Goal: Task Accomplishment & Management: Manage account settings

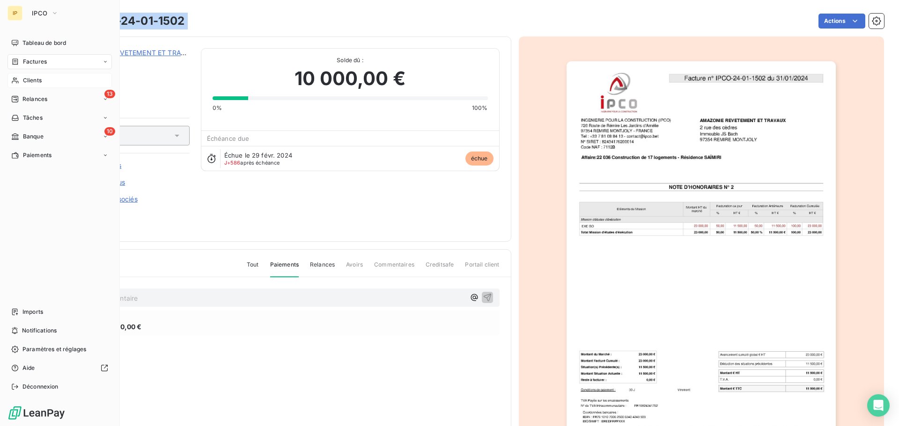
click at [35, 80] on span "Clients" at bounding box center [32, 80] width 19 height 8
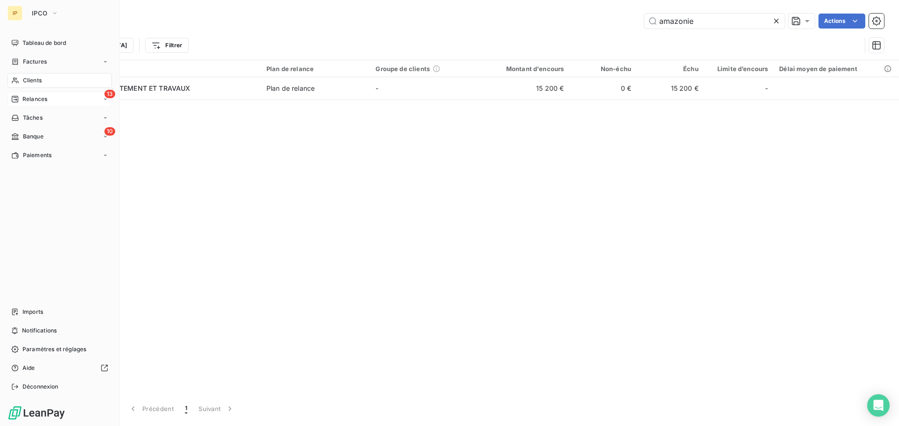
click at [28, 97] on span "Relances" at bounding box center [34, 99] width 25 height 8
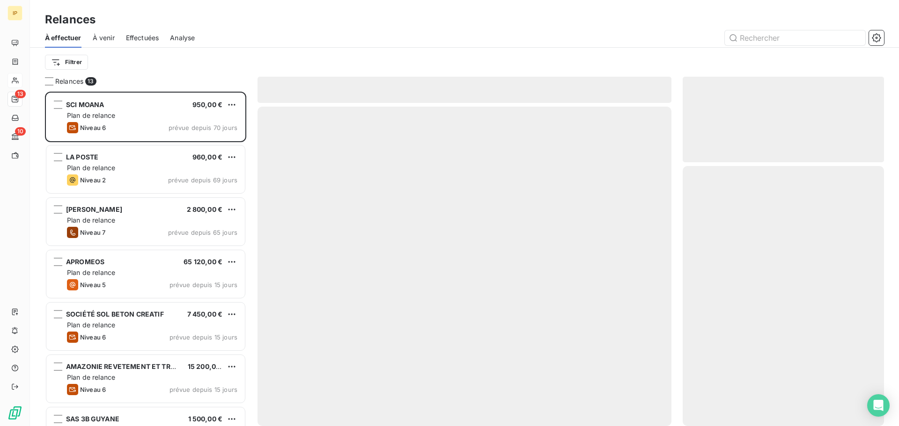
scroll to position [328, 194]
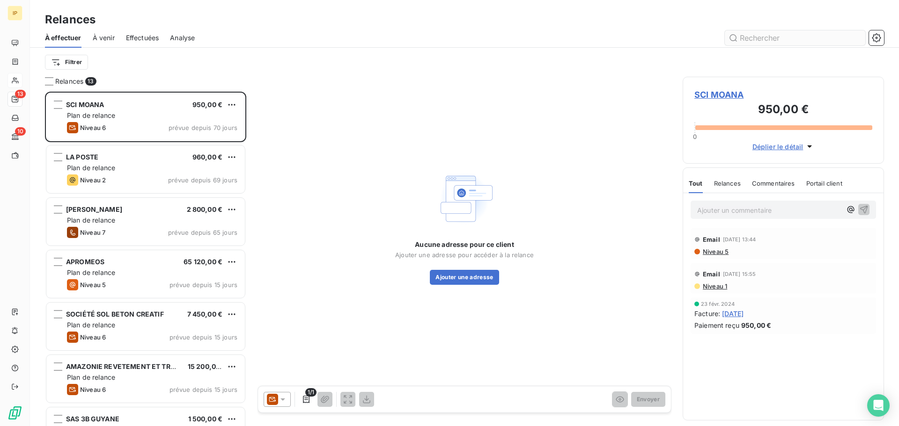
click at [786, 37] on input "text" at bounding box center [795, 37] width 140 height 15
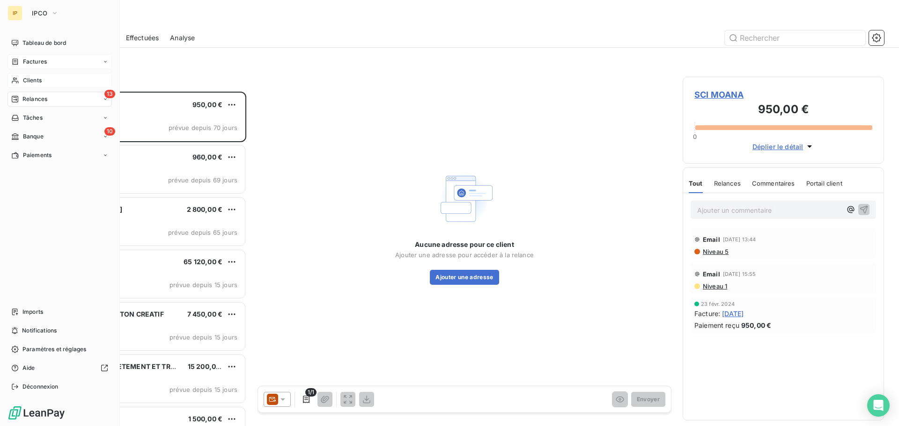
click at [31, 59] on span "Factures" at bounding box center [35, 62] width 24 height 8
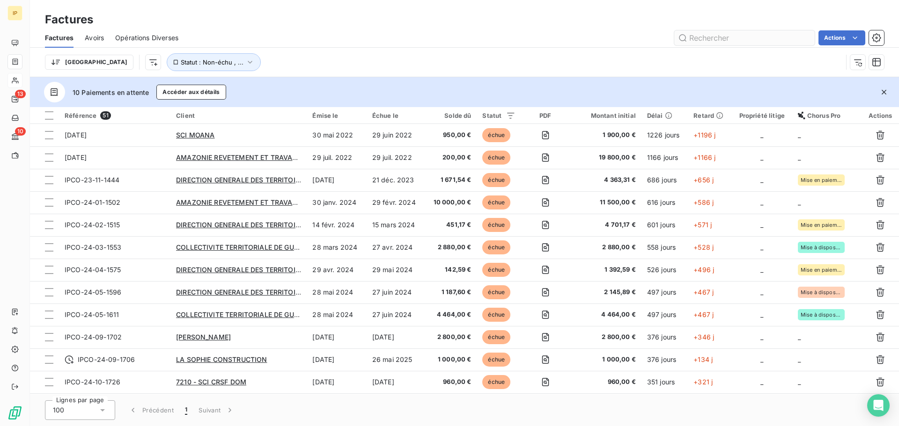
click at [697, 42] on input "text" at bounding box center [744, 37] width 140 height 15
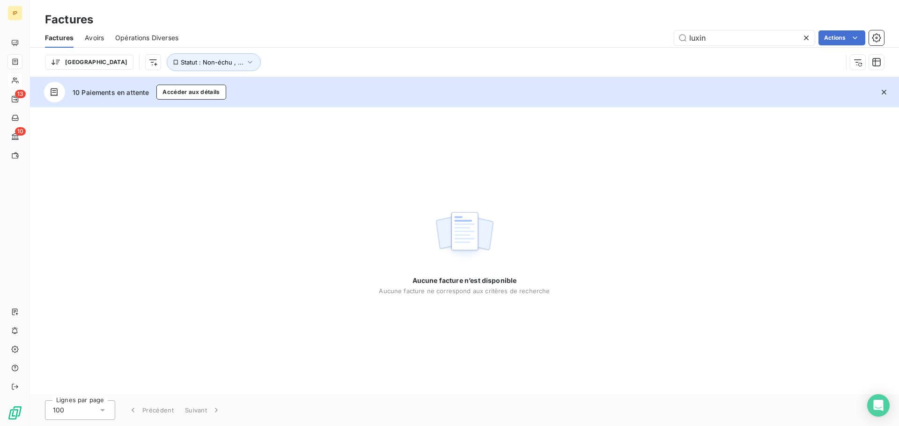
drag, startPoint x: 695, startPoint y: 39, endPoint x: 663, endPoint y: 39, distance: 31.8
click at [663, 39] on div "luxin Actions" at bounding box center [537, 37] width 694 height 15
type input "lux"
click at [803, 38] on icon at bounding box center [805, 37] width 9 height 9
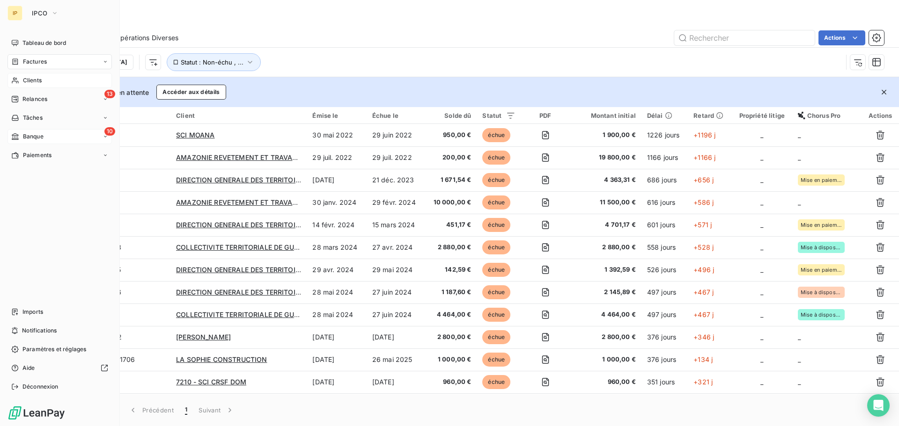
click at [45, 135] on div "10 Banque" at bounding box center [59, 136] width 104 height 15
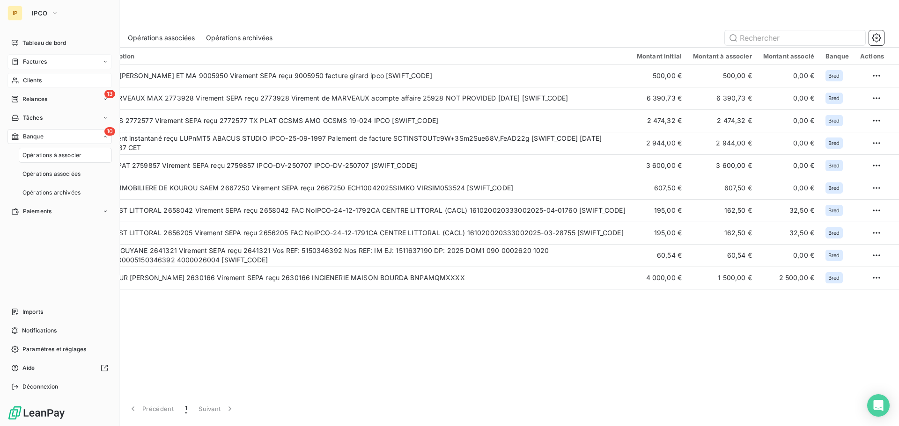
click at [54, 62] on div "Factures" at bounding box center [59, 61] width 104 height 15
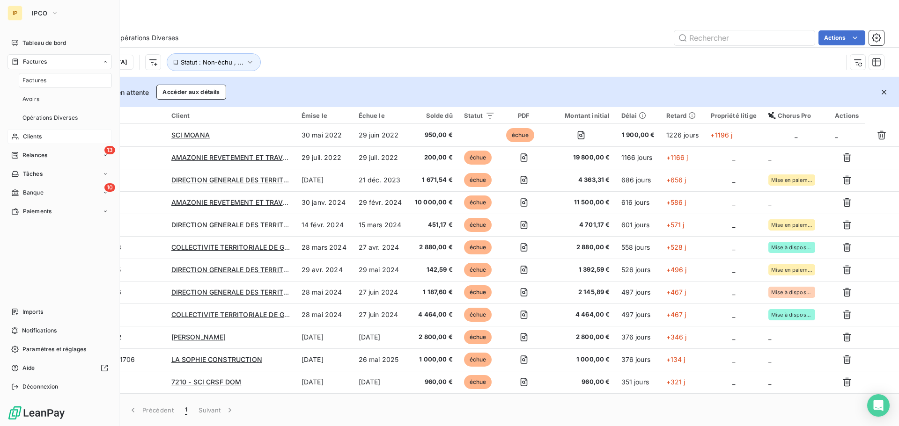
click at [48, 83] on div "Factures" at bounding box center [65, 80] width 93 height 15
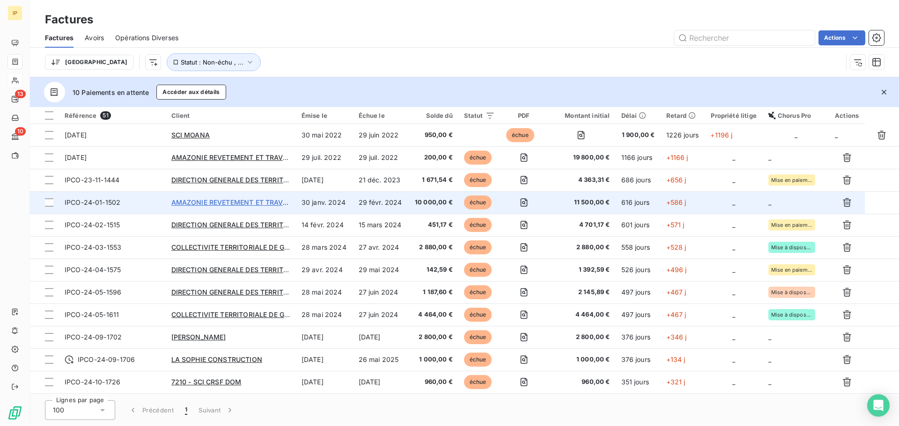
click at [260, 200] on span "AMAZONIE REVETEMENT ET TRAVAUX" at bounding box center [234, 202] width 126 height 8
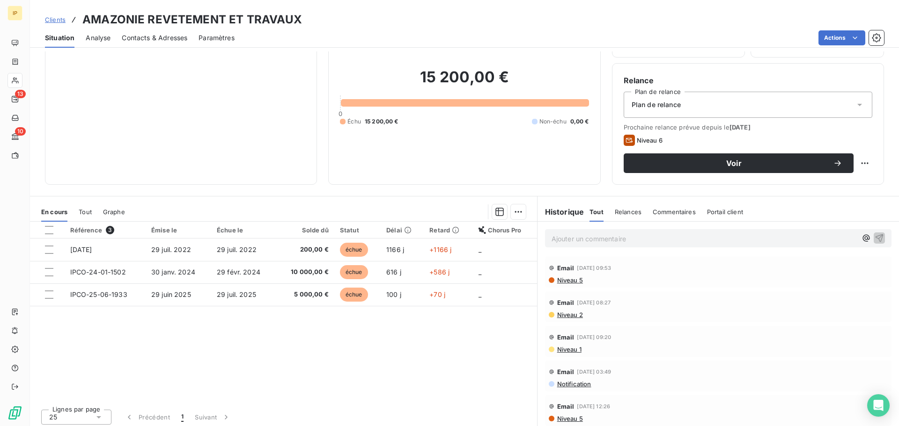
scroll to position [63, 0]
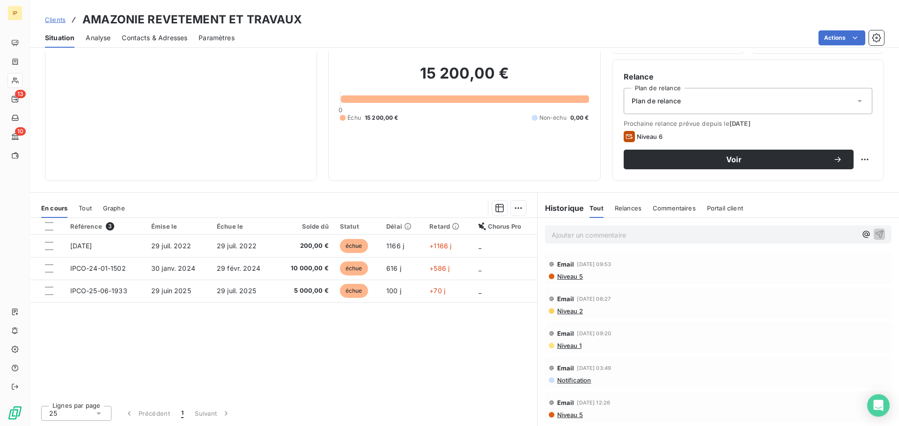
click at [671, 31] on html "IP 13 10 Clients AMAZONIE REVETEMENT ET TRAVAUX Situation Analyse Contacts & Ad…" at bounding box center [449, 213] width 899 height 426
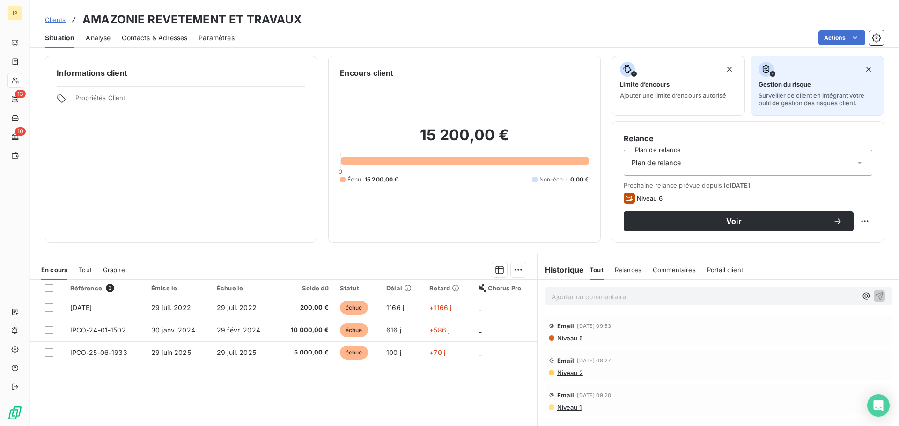
scroll to position [0, 0]
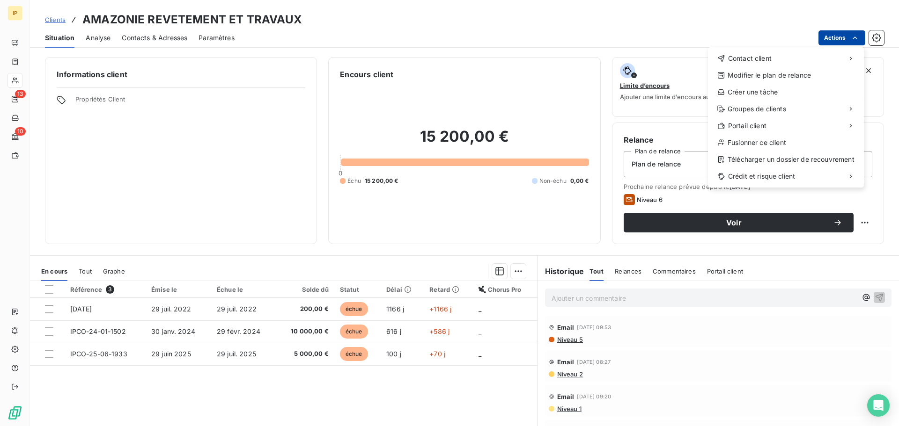
click at [846, 39] on html "IP 13 10 Clients AMAZONIE REVETEMENT ET TRAVAUX Situation Analyse Contacts & Ad…" at bounding box center [449, 213] width 899 height 426
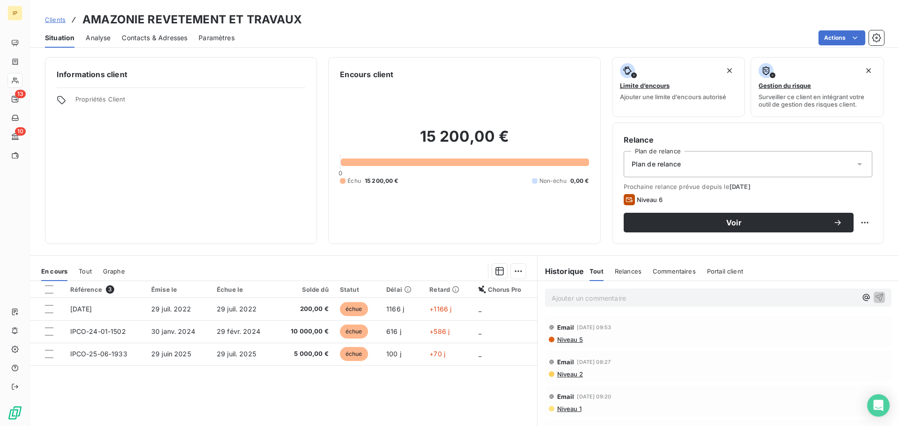
drag, startPoint x: 677, startPoint y: 31, endPoint x: 678, endPoint y: 39, distance: 8.4
click at [677, 31] on html "IP 13 10 Clients AMAZONIE REVETEMENT ET TRAVAUX Situation Analyse Contacts & Ad…" at bounding box center [449, 213] width 899 height 426
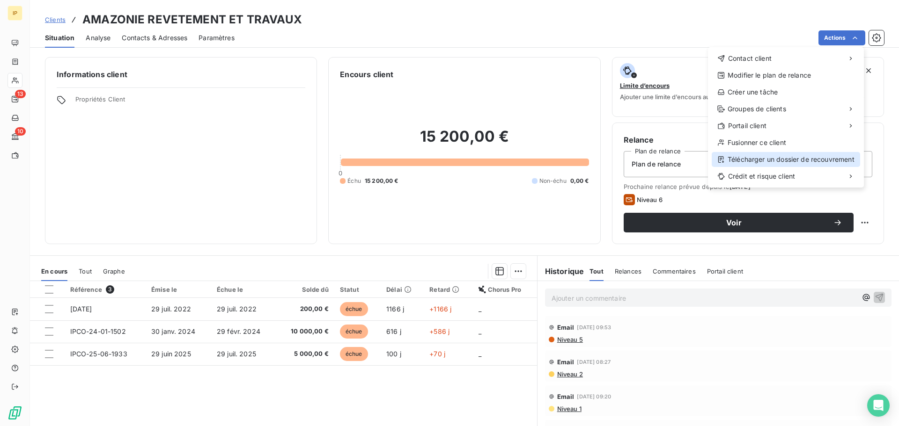
click at [763, 162] on div "Télécharger un dossier de recouvrement" at bounding box center [785, 159] width 148 height 15
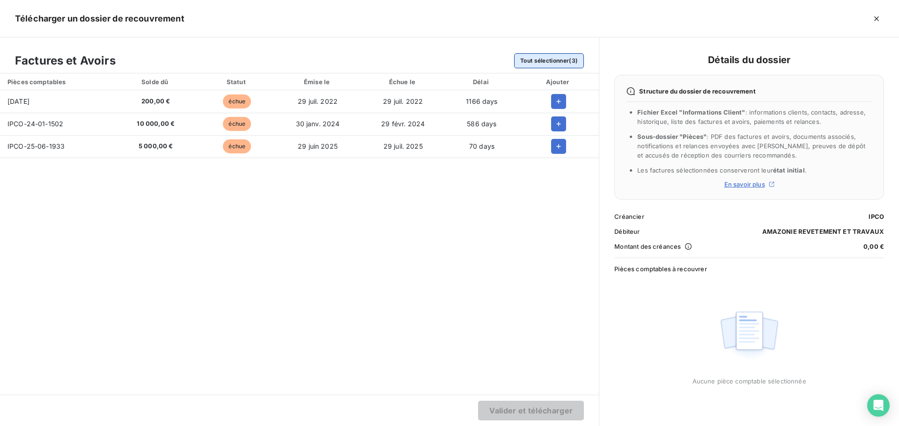
click at [548, 63] on button "Tout sélectionner (3)" at bounding box center [549, 60] width 70 height 15
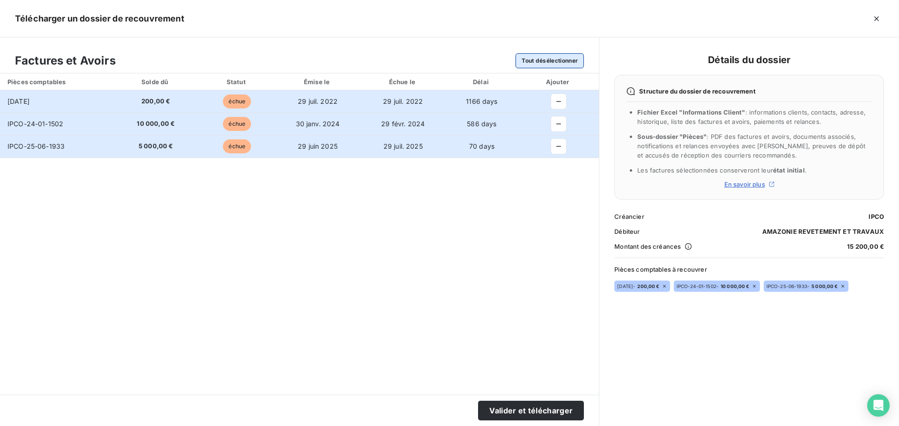
click at [551, 61] on button "Tout désélectionner" at bounding box center [549, 60] width 68 height 15
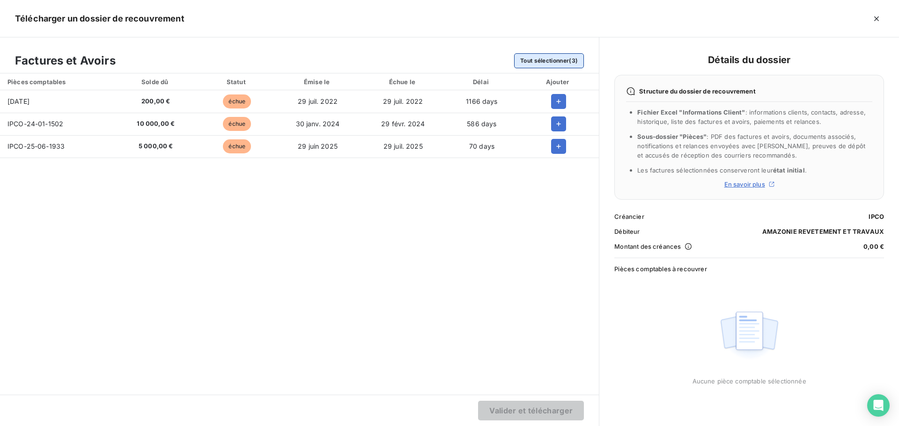
click at [551, 61] on button "Tout sélectionner (3)" at bounding box center [549, 60] width 70 height 15
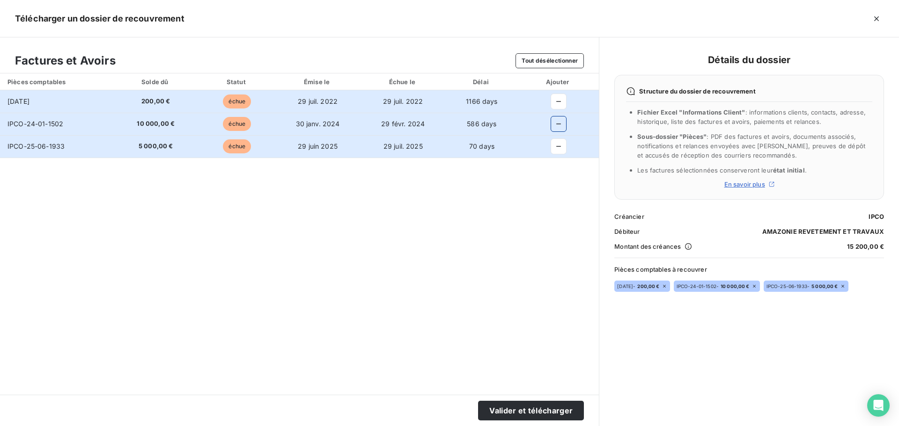
click at [561, 122] on icon "button" at bounding box center [558, 123] width 9 height 9
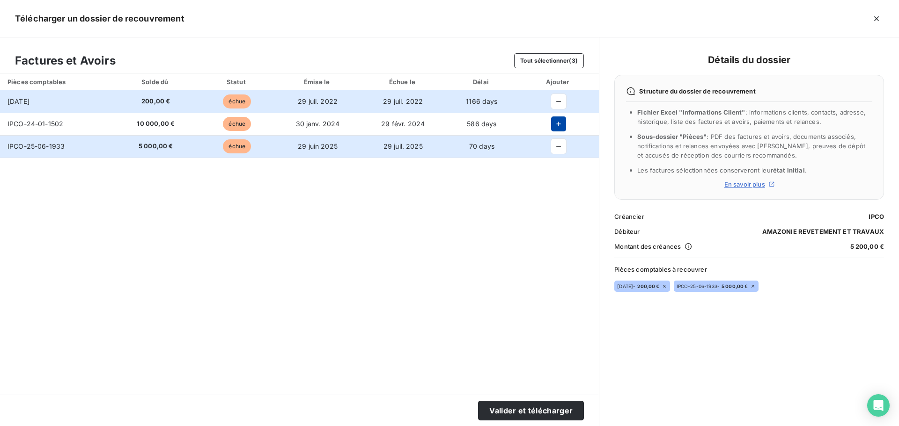
click at [558, 124] on icon "button" at bounding box center [558, 124] width 5 height 5
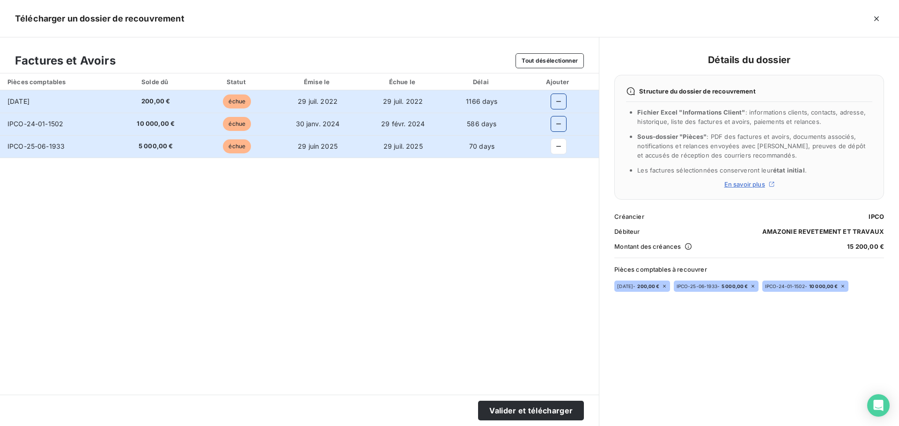
click at [559, 102] on icon "button" at bounding box center [558, 101] width 5 height 1
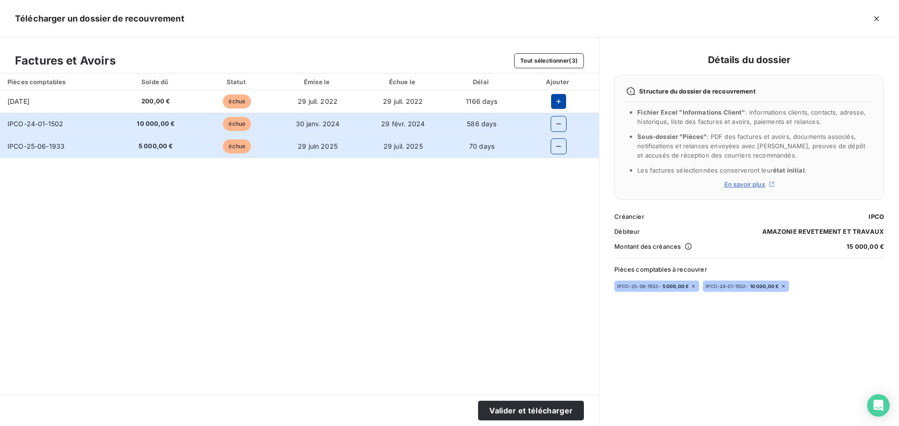
click at [561, 148] on icon "button" at bounding box center [558, 146] width 9 height 9
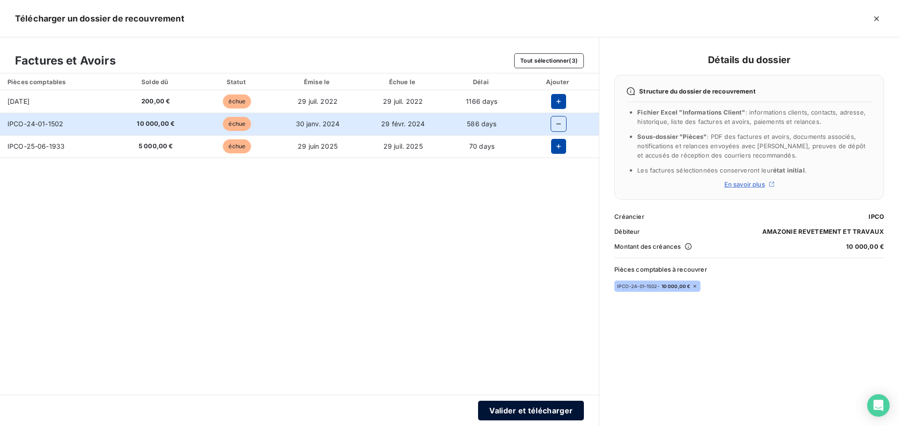
click at [550, 410] on button "Valider et télécharger" at bounding box center [531, 411] width 106 height 20
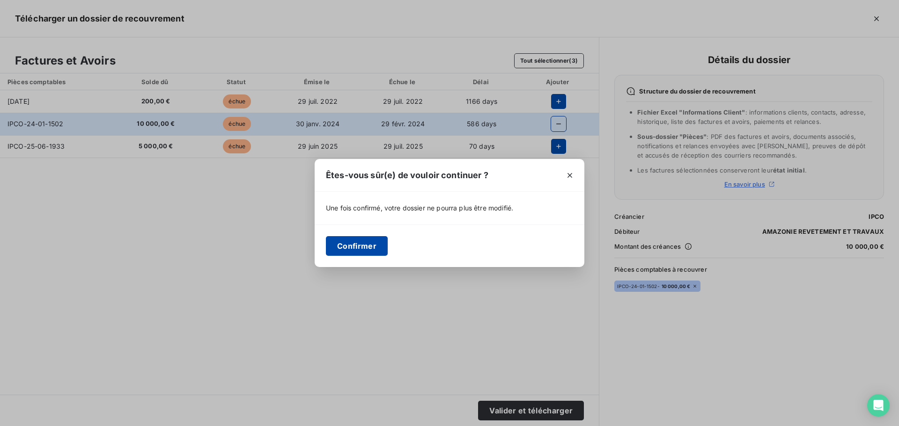
click at [359, 242] on button "Confirmer" at bounding box center [357, 246] width 62 height 20
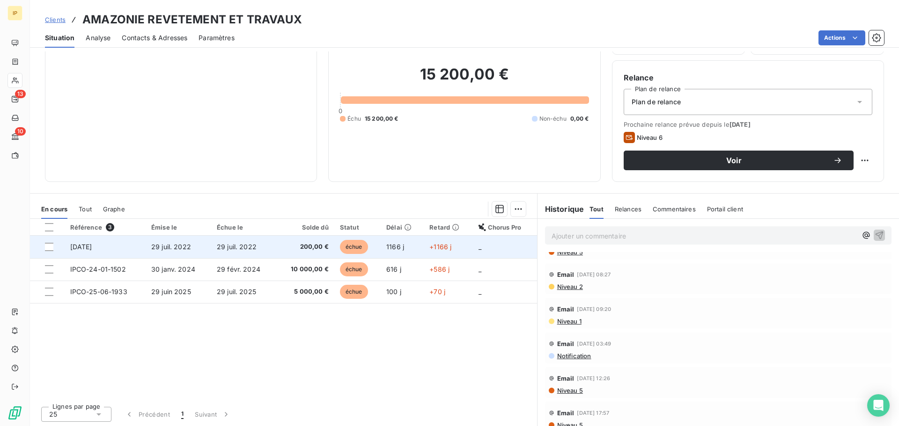
scroll to position [94, 0]
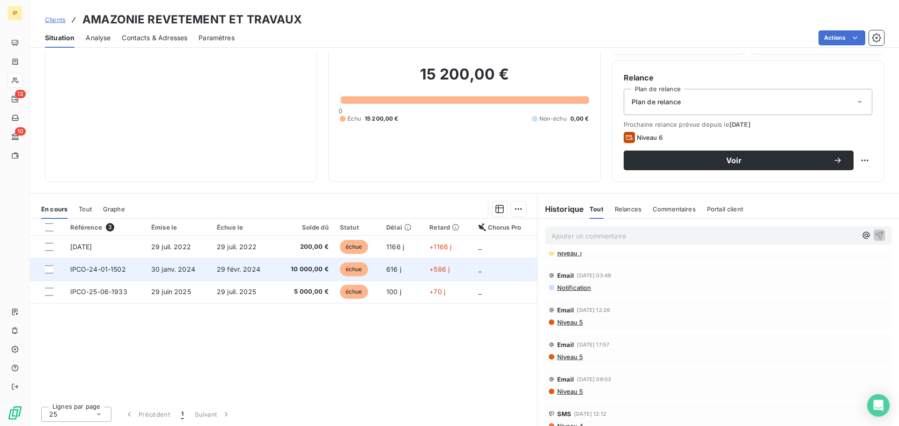
click at [267, 272] on td "29 févr. 2024" at bounding box center [243, 269] width 65 height 22
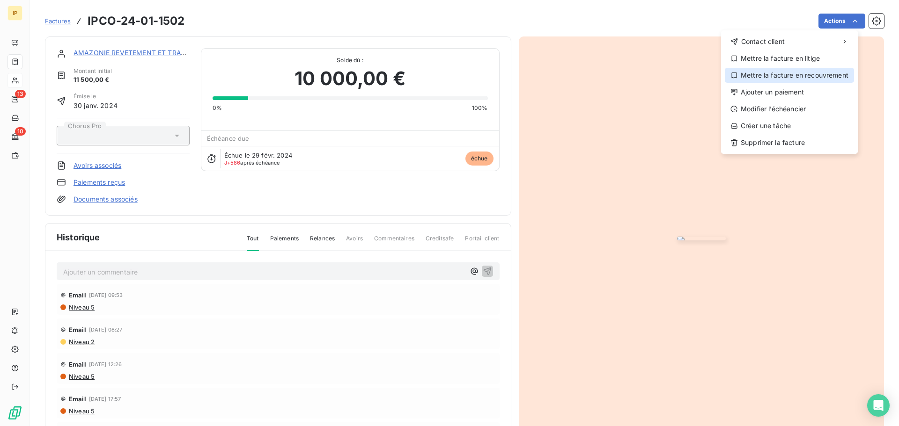
click at [782, 70] on div "Mettre la facture en recouvrement" at bounding box center [789, 75] width 129 height 15
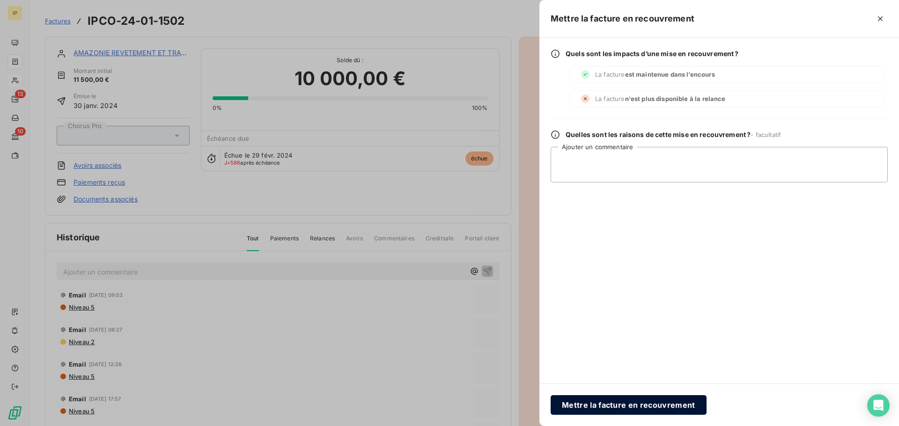
click at [619, 405] on button "Mettre la facture en recouvrement" at bounding box center [628, 406] width 156 height 20
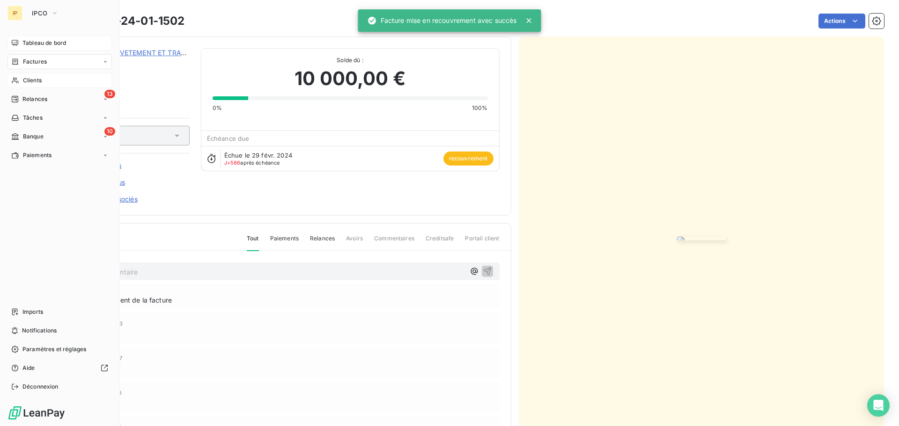
click at [40, 44] on span "Tableau de bord" at bounding box center [44, 43] width 44 height 8
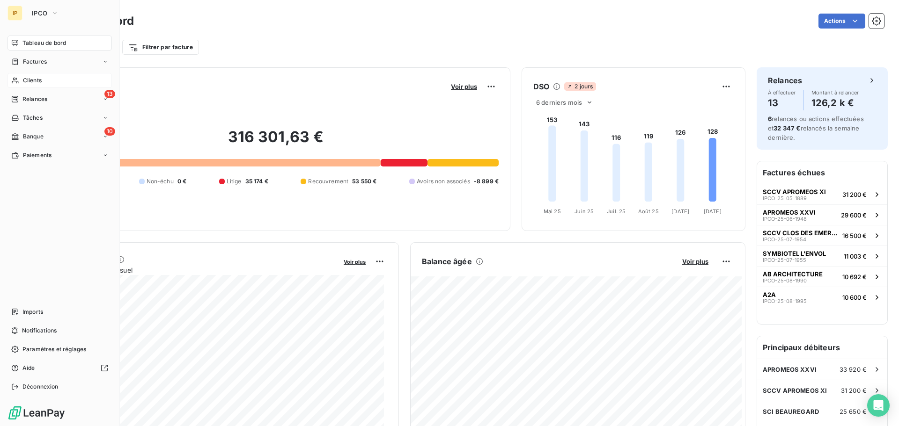
click at [42, 79] on span "Clients" at bounding box center [32, 80] width 19 height 8
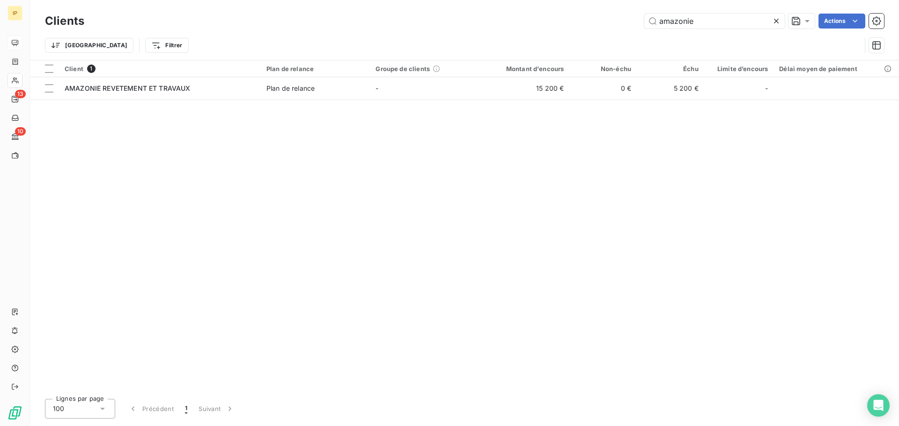
click at [776, 21] on icon at bounding box center [776, 21] width 5 height 5
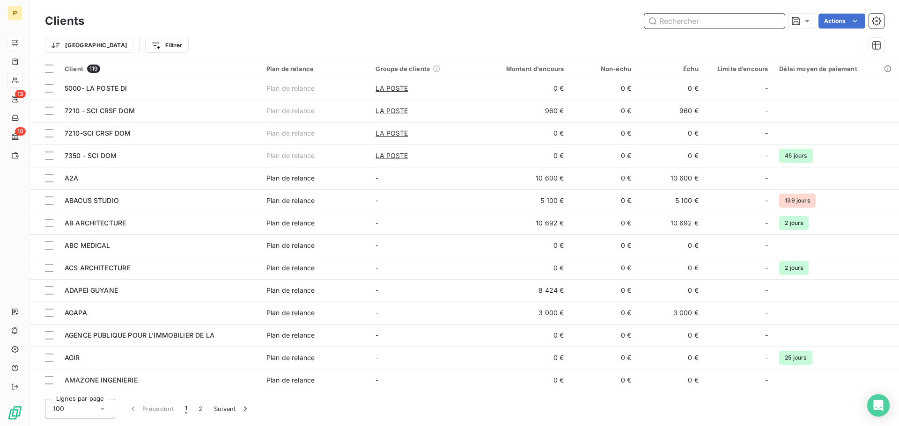
click at [733, 21] on input "text" at bounding box center [714, 21] width 140 height 15
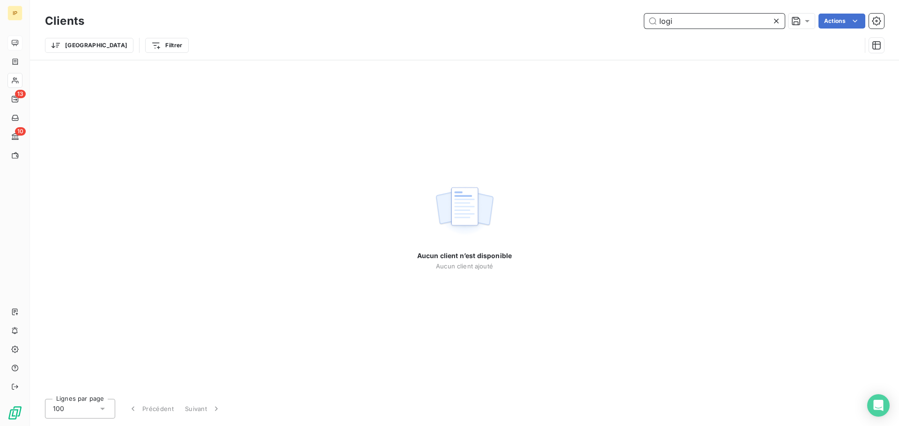
drag, startPoint x: 720, startPoint y: 21, endPoint x: 651, endPoint y: 16, distance: 69.5
click at [651, 16] on input "logi" at bounding box center [714, 21] width 140 height 15
type input "logi"
click at [777, 22] on icon at bounding box center [775, 20] width 9 height 9
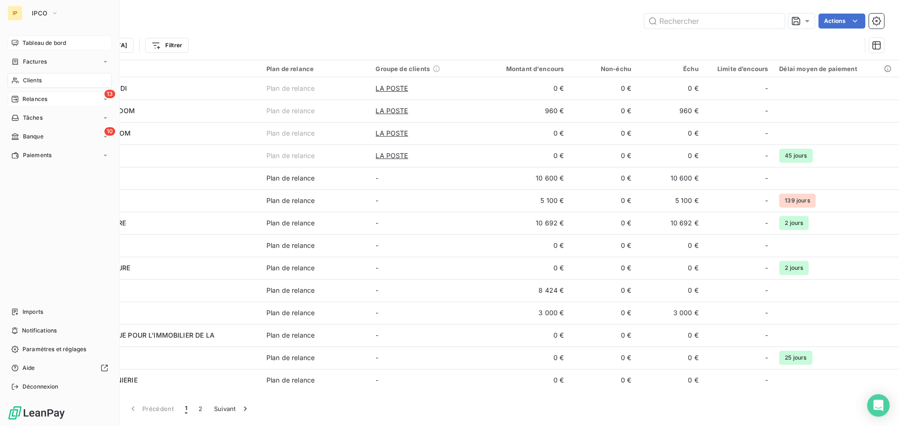
click at [37, 100] on span "Relances" at bounding box center [34, 99] width 25 height 8
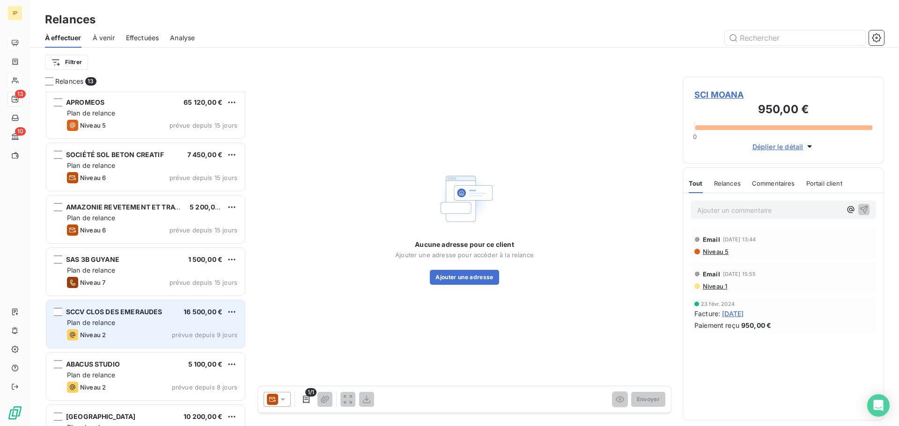
scroll to position [347, 0]
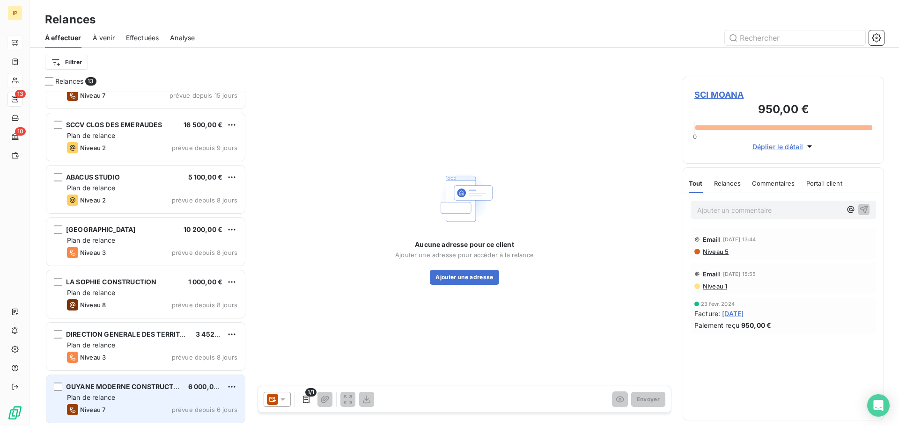
click at [154, 393] on div "GUYANE MODERNE CONSTRUCTION 6 000,00 € Plan de relance Niveau 7 prévue depuis 6…" at bounding box center [145, 399] width 198 height 48
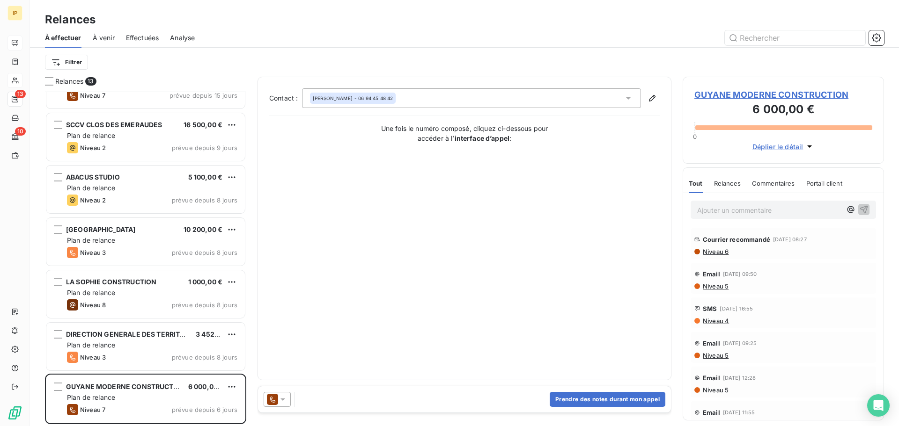
click at [718, 252] on span "Niveau 6" at bounding box center [715, 251] width 27 height 7
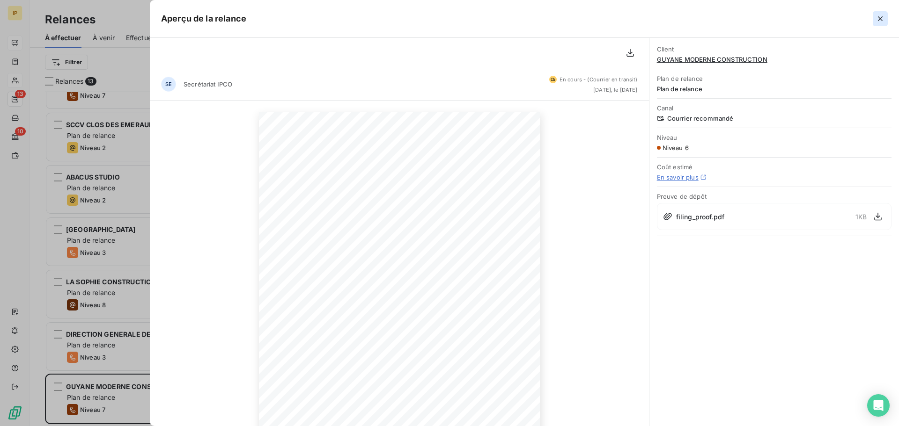
click at [881, 19] on icon "button" at bounding box center [879, 18] width 9 height 9
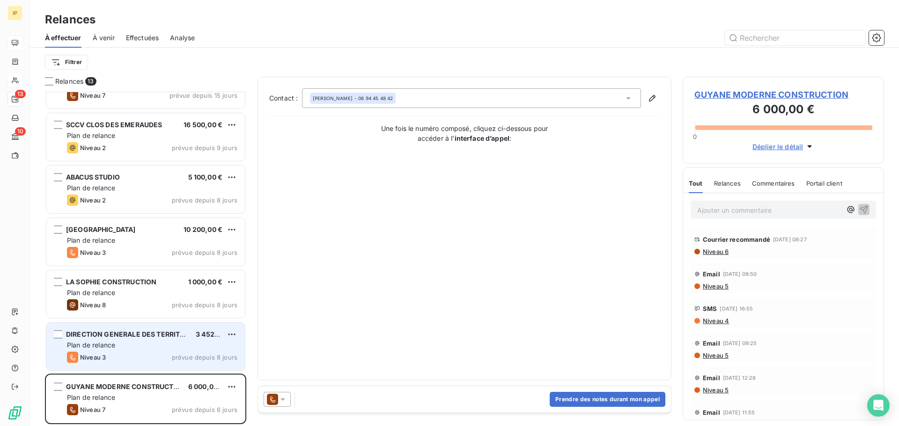
click at [167, 345] on div "Plan de relance" at bounding box center [152, 345] width 170 height 9
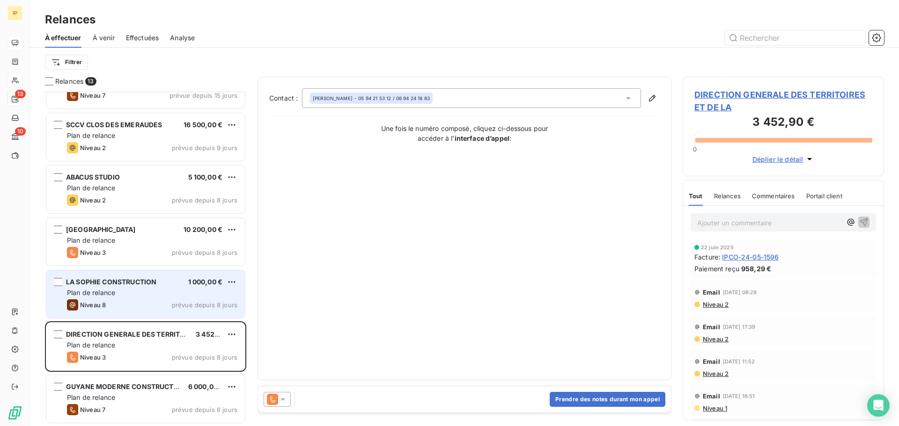
click at [157, 301] on div "Niveau 8 prévue depuis 8 jours" at bounding box center [152, 305] width 170 height 11
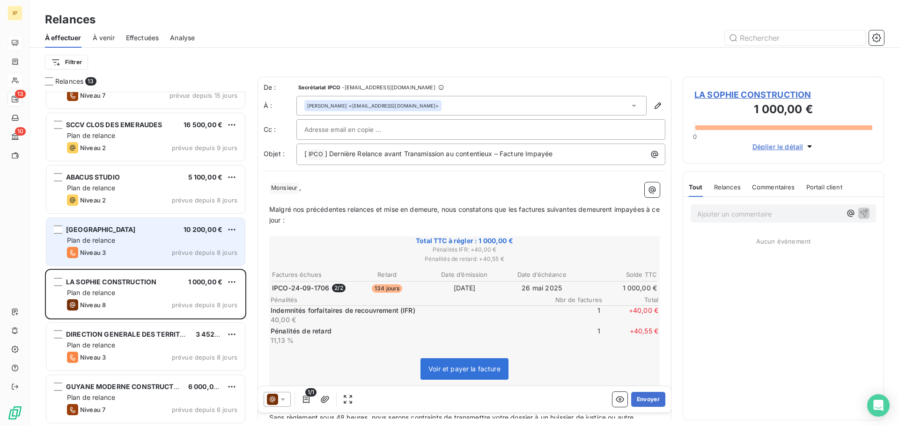
click at [152, 237] on div "Plan de relance" at bounding box center [152, 240] width 170 height 9
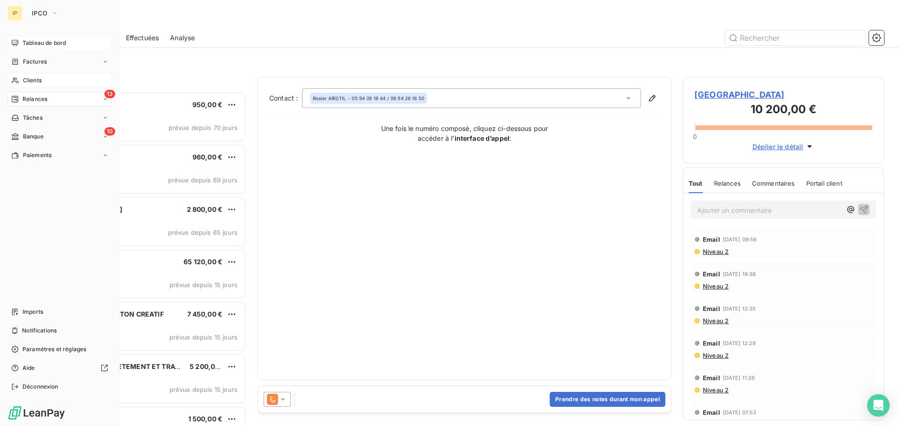
click at [47, 42] on span "Tableau de bord" at bounding box center [44, 43] width 44 height 8
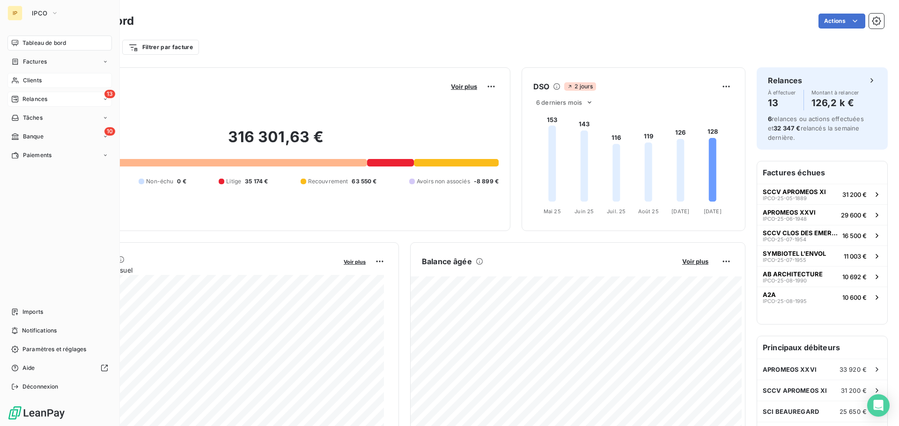
click at [42, 38] on div "Tableau de bord" at bounding box center [59, 43] width 104 height 15
click at [23, 100] on span "Relances" at bounding box center [34, 99] width 25 height 8
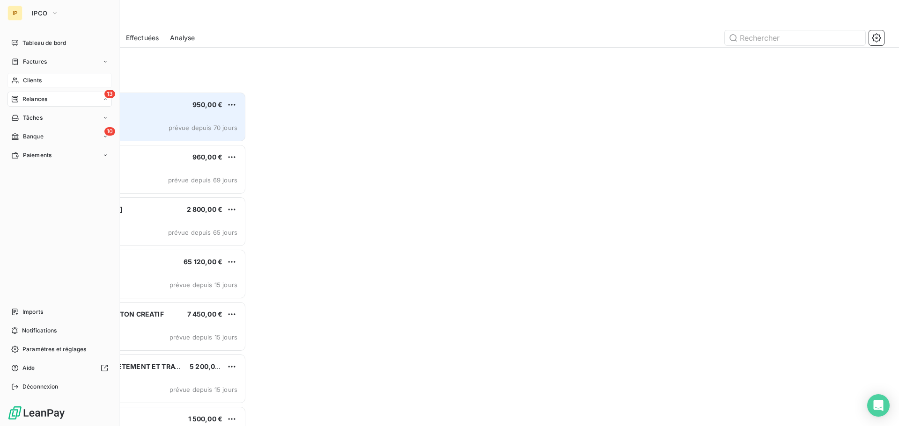
scroll to position [328, 194]
